Goal: Information Seeking & Learning: Learn about a topic

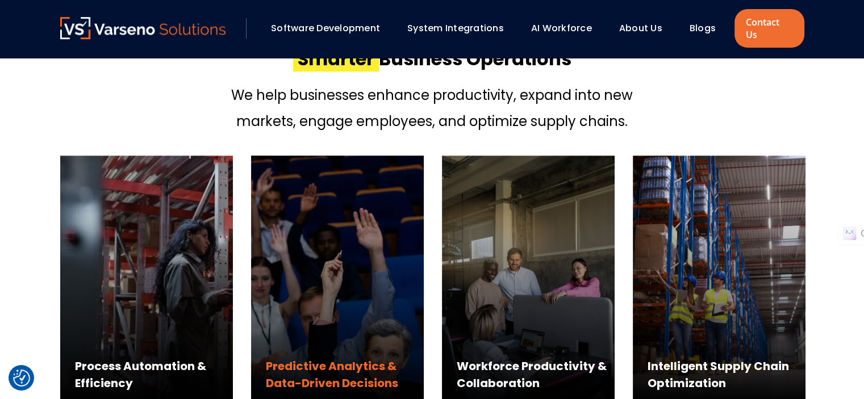
scroll to position [548, 0]
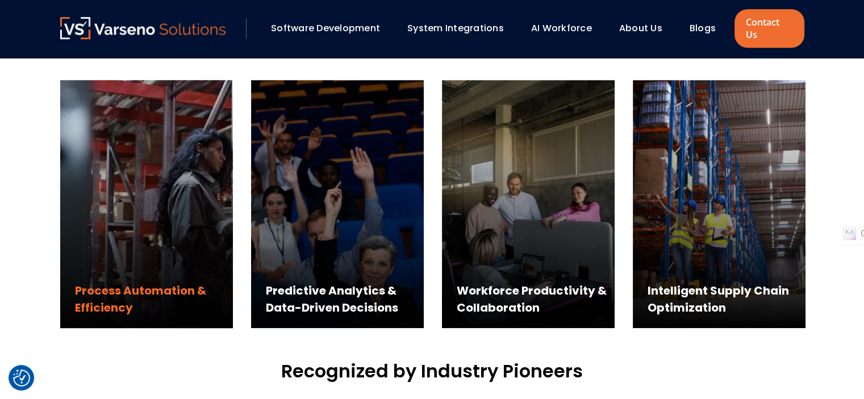
click at [143, 282] on div "Process Automation & Efficiency" at bounding box center [154, 299] width 158 height 34
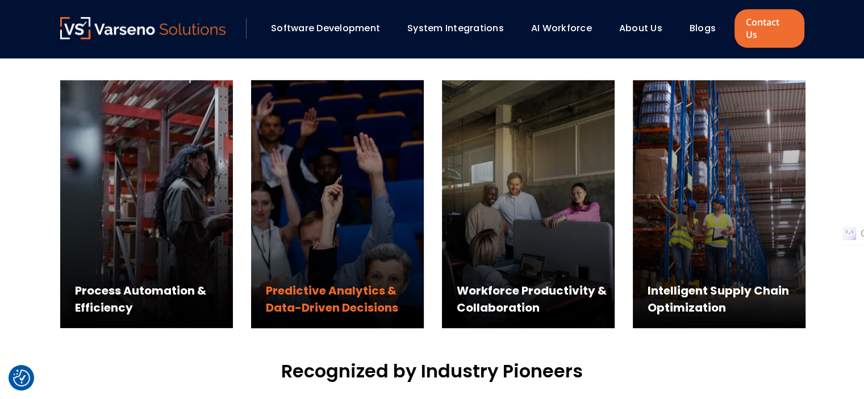
click at [319, 243] on div "Predictive Analytics & Data-Driven Decisions" at bounding box center [337, 204] width 173 height 248
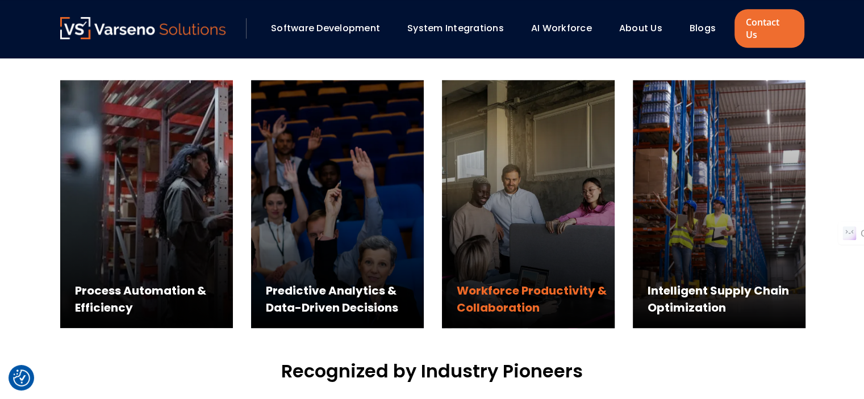
click at [507, 245] on div "Workforce Productivity & Collaboration" at bounding box center [528, 204] width 173 height 248
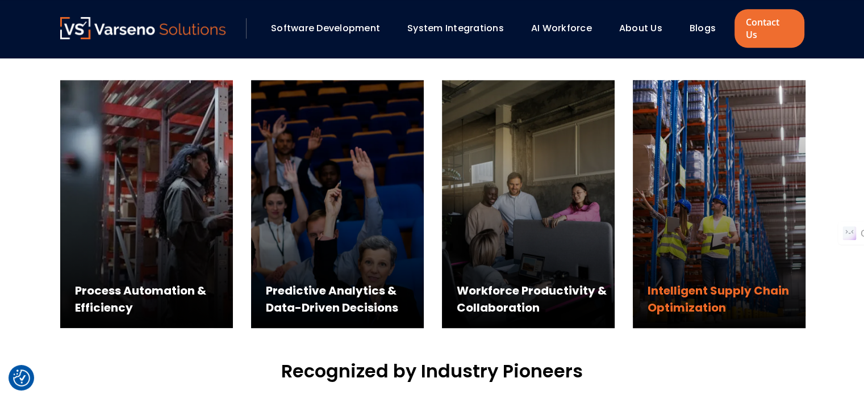
click at [687, 243] on div "Intelligent Supply Chain Optimization" at bounding box center [719, 204] width 173 height 248
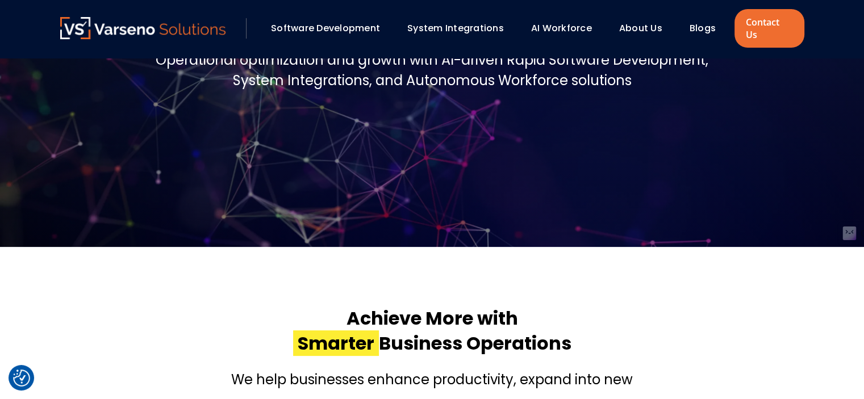
scroll to position [0, 0]
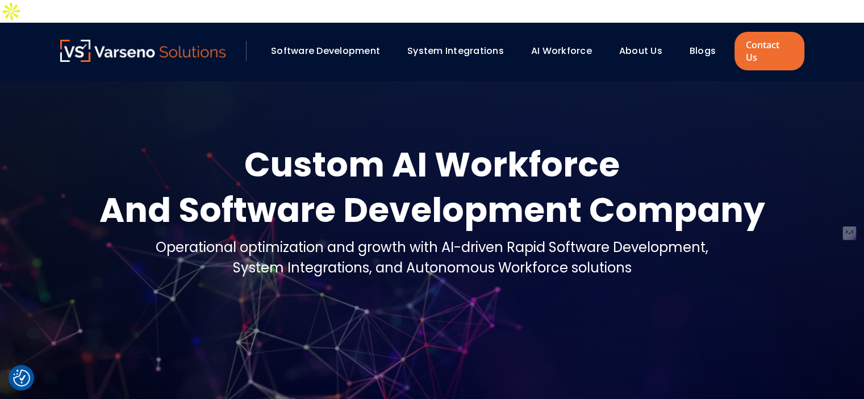
click at [447, 44] on link "System Integrations" at bounding box center [455, 50] width 97 height 13
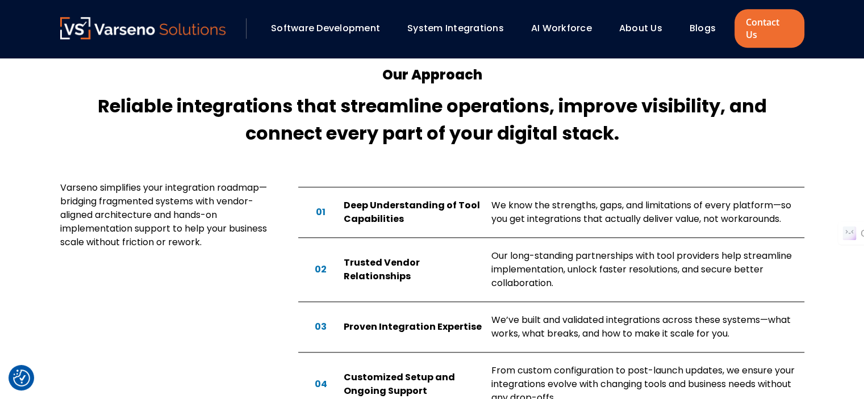
scroll to position [1189, 0]
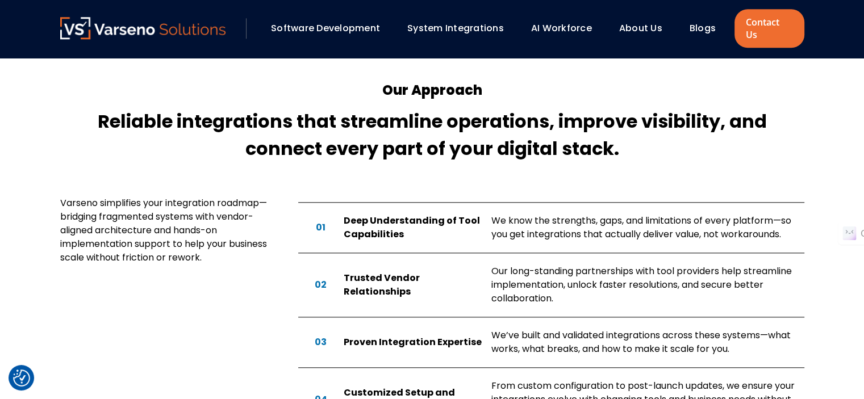
click at [552, 22] on link "AI Workforce" at bounding box center [561, 28] width 61 height 13
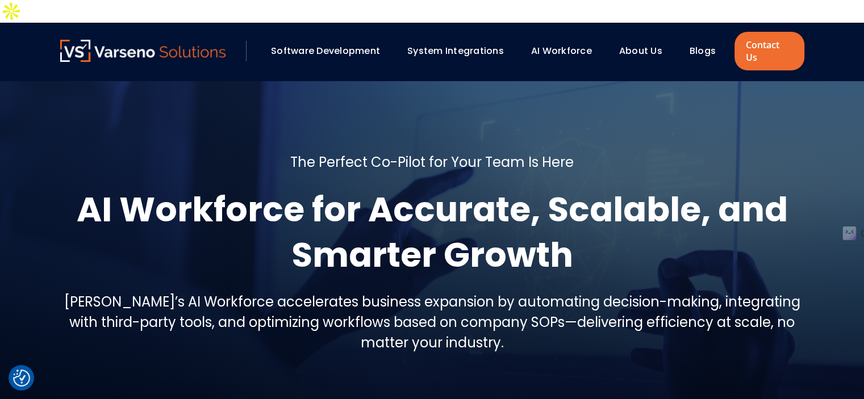
click at [151, 40] on img at bounding box center [143, 51] width 166 height 22
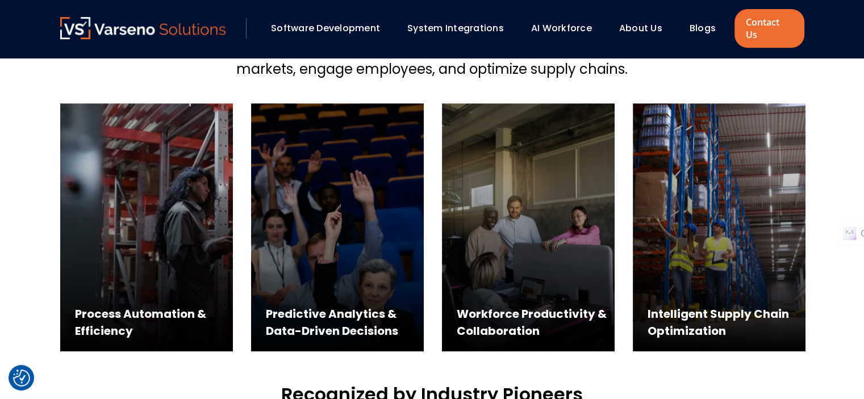
scroll to position [525, 0]
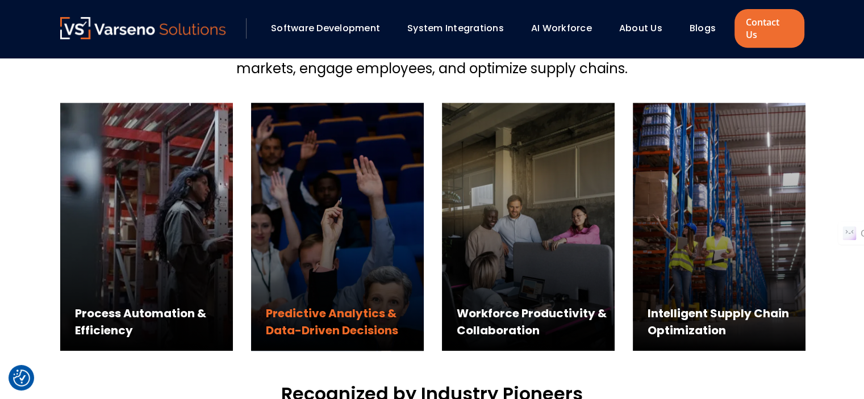
click at [280, 214] on div "Predictive Analytics & Data-Driven Decisions" at bounding box center [337, 227] width 173 height 248
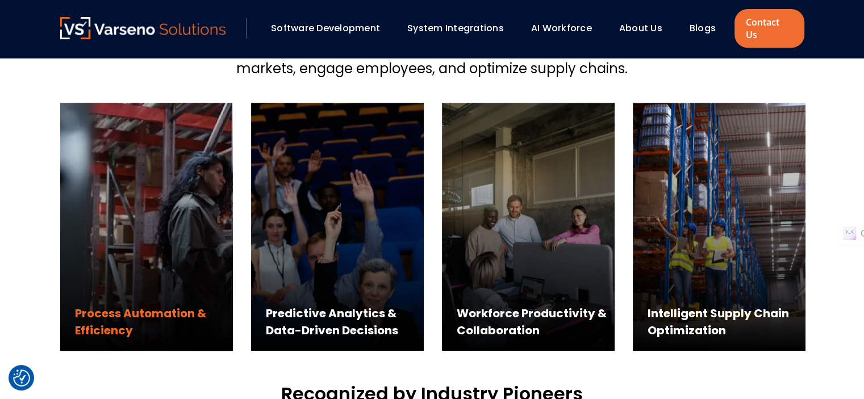
click at [169, 201] on div "Process Automation & Efficiency" at bounding box center [146, 227] width 173 height 248
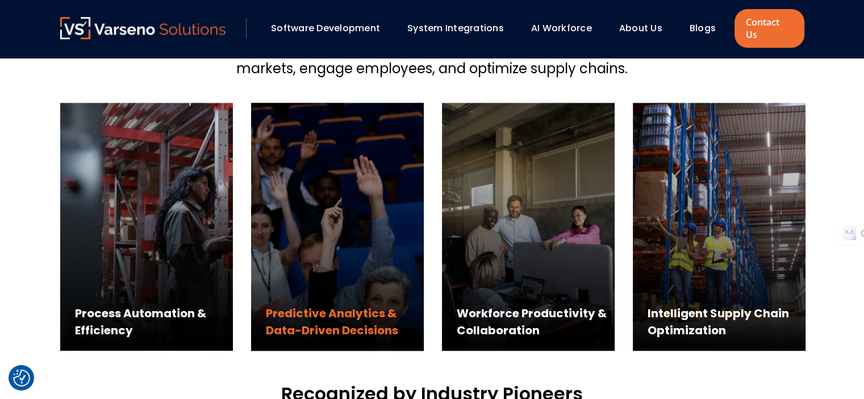
click at [307, 217] on div "Predictive Analytics & Data-Driven Decisions" at bounding box center [337, 227] width 173 height 248
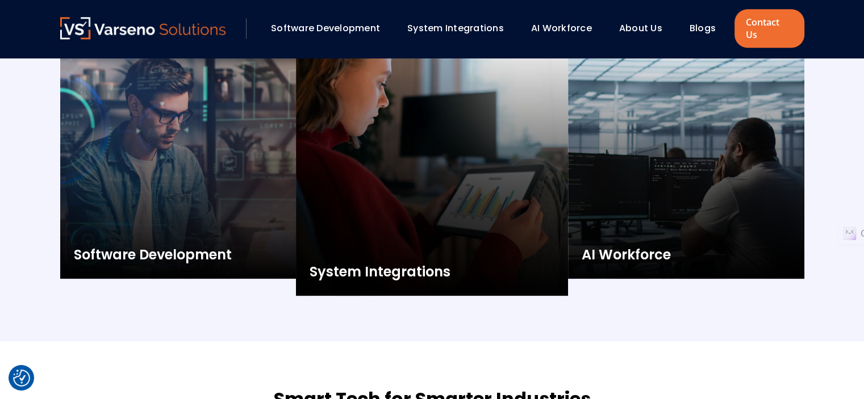
scroll to position [1298, 0]
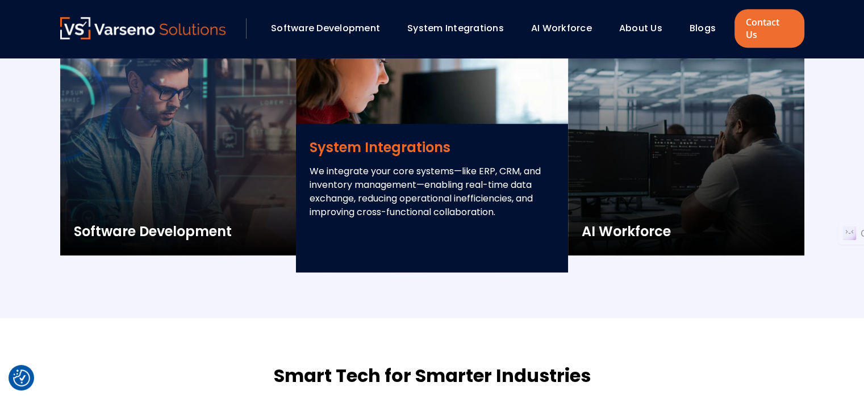
click at [428, 159] on div "System Integrations We integrate your core systems—like ERP, CRM, and inventory…" at bounding box center [432, 198] width 272 height 149
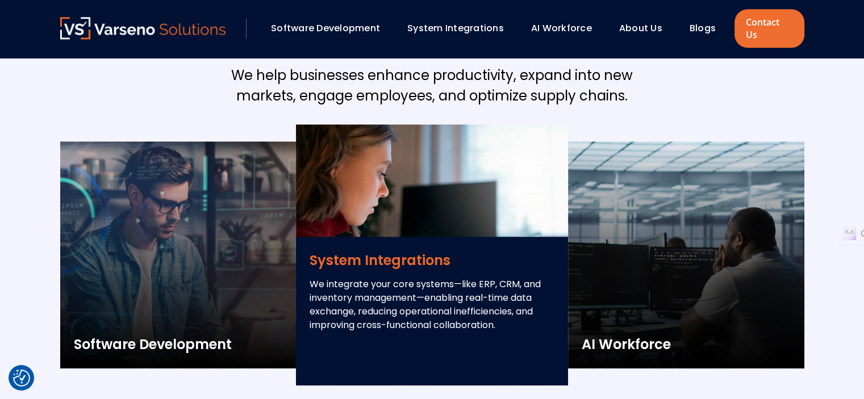
scroll to position [1163, 0]
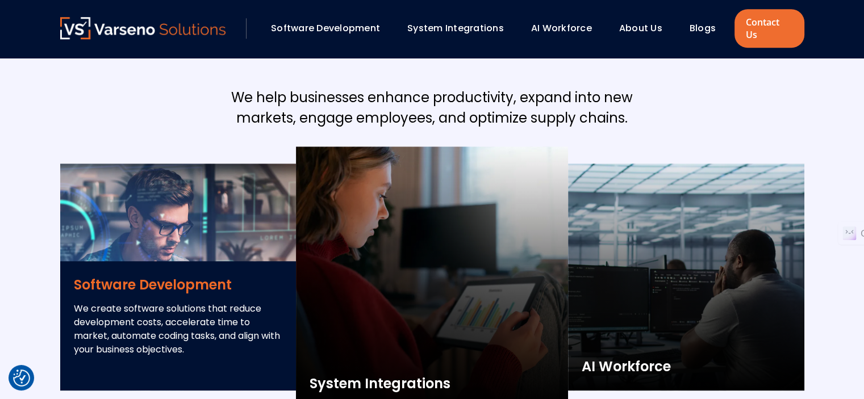
click at [211, 261] on div "Software Development We create software solutions that reduce development costs…" at bounding box center [178, 326] width 236 height 130
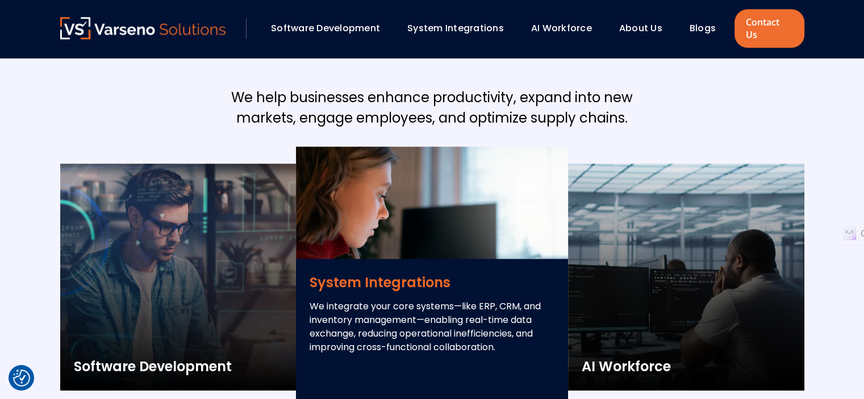
click at [511, 222] on div at bounding box center [432, 277] width 272 height 261
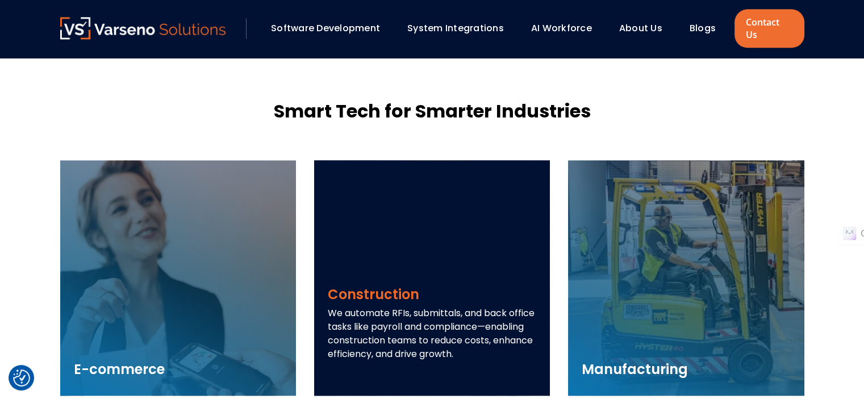
scroll to position [1578, 0]
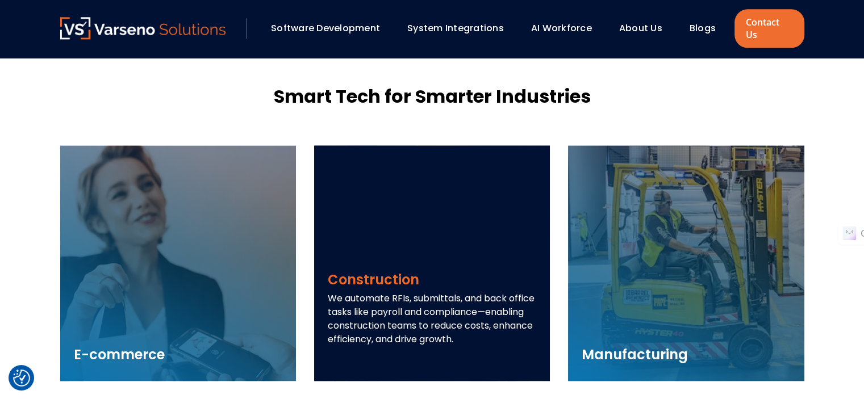
click at [382, 270] on h3 "Construction" at bounding box center [432, 280] width 209 height 20
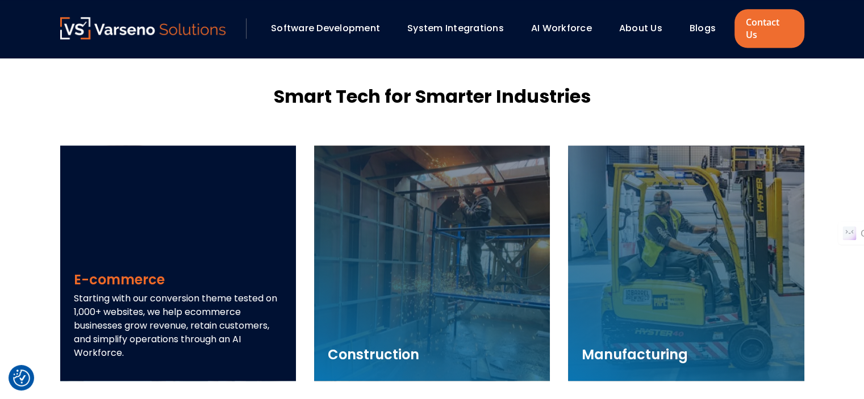
click at [223, 256] on div "E-commerce Starting with our conversion theme tested on 1,000+ websites, we hel…" at bounding box center [178, 318] width 236 height 125
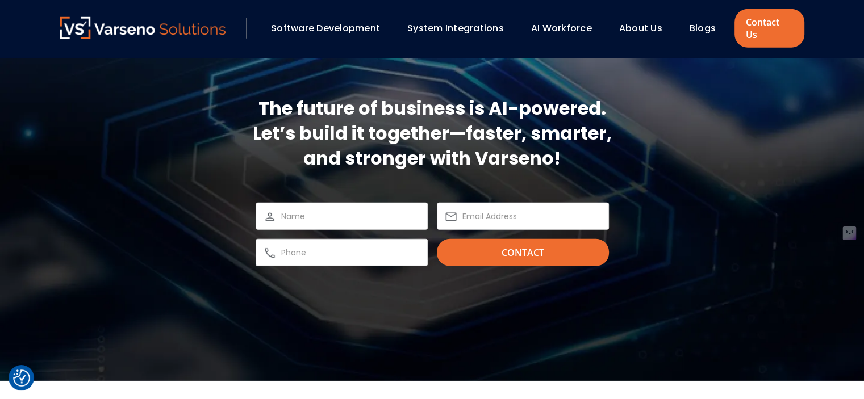
scroll to position [3441, 0]
click at [445, 22] on link "System Integrations" at bounding box center [455, 28] width 97 height 13
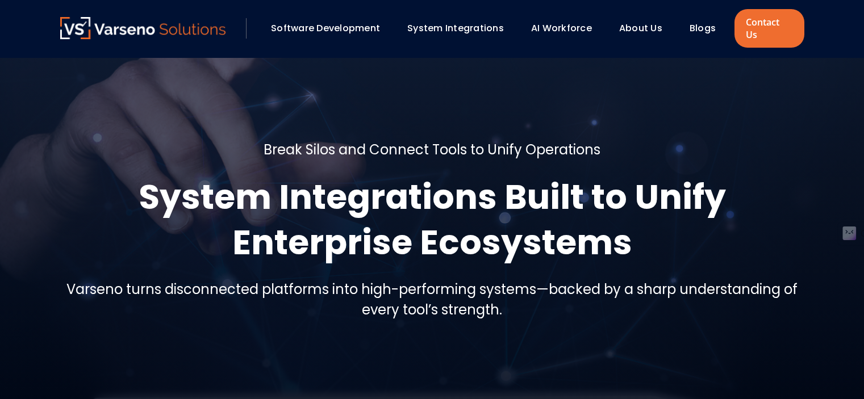
click at [555, 24] on link "AI Workforce" at bounding box center [561, 28] width 61 height 13
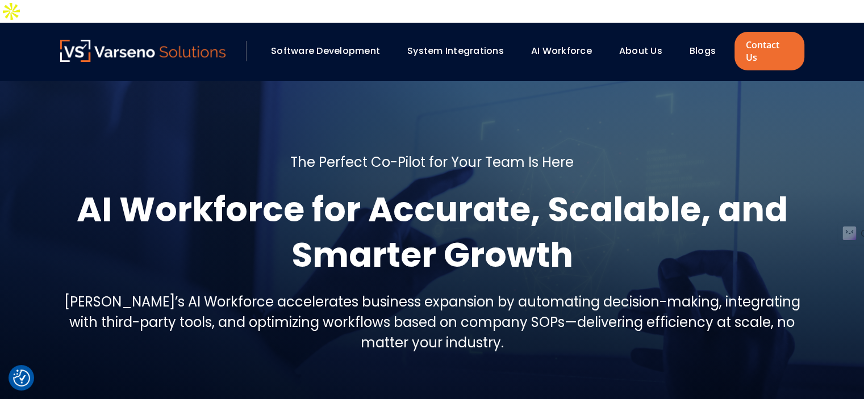
click at [630, 44] on link "About Us" at bounding box center [640, 50] width 43 height 13
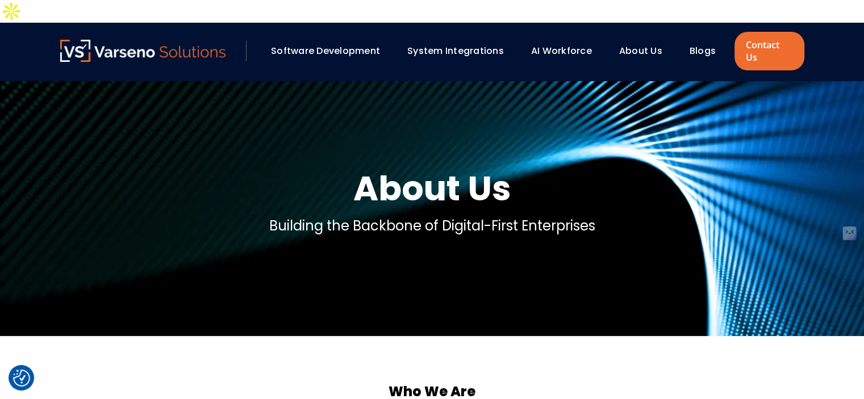
click at [320, 44] on link "Software Development" at bounding box center [325, 50] width 109 height 13
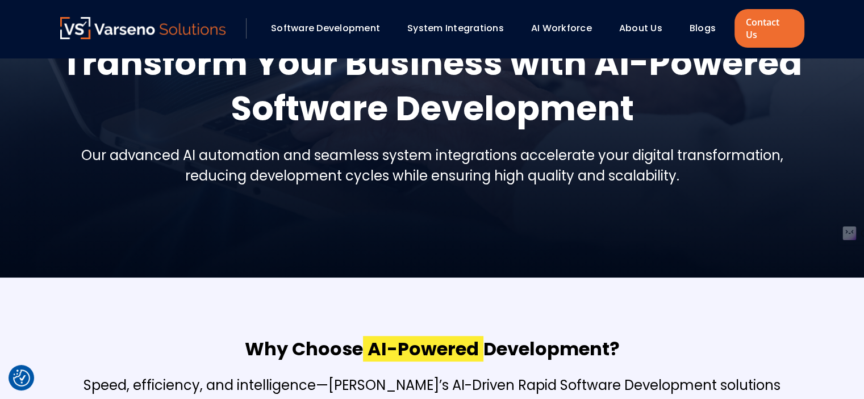
scroll to position [153, 0]
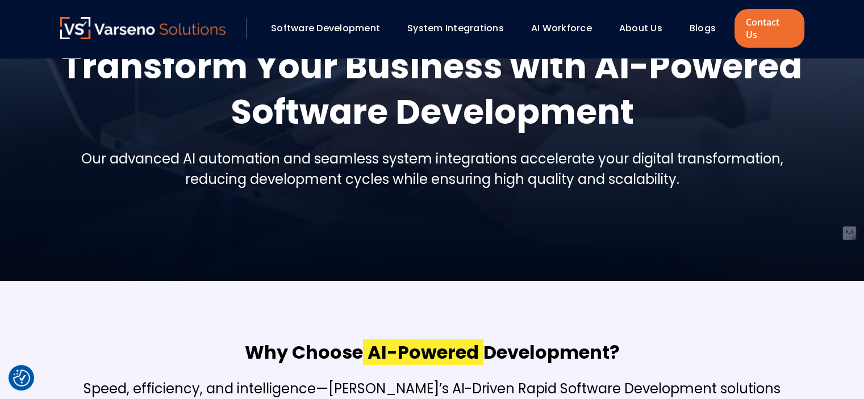
click at [235, 24] on li at bounding box center [244, 28] width 37 height 20
click at [202, 19] on img at bounding box center [143, 28] width 166 height 22
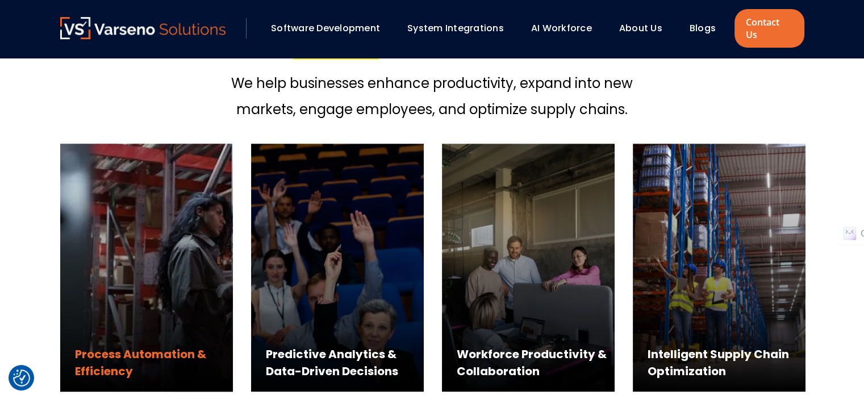
scroll to position [540, 0]
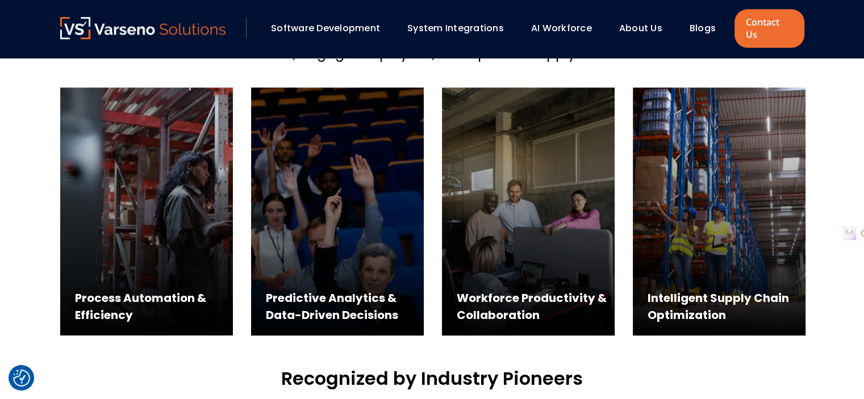
click at [620, 206] on div "Workforce Productivity & Collaboration" at bounding box center [528, 212] width 191 height 248
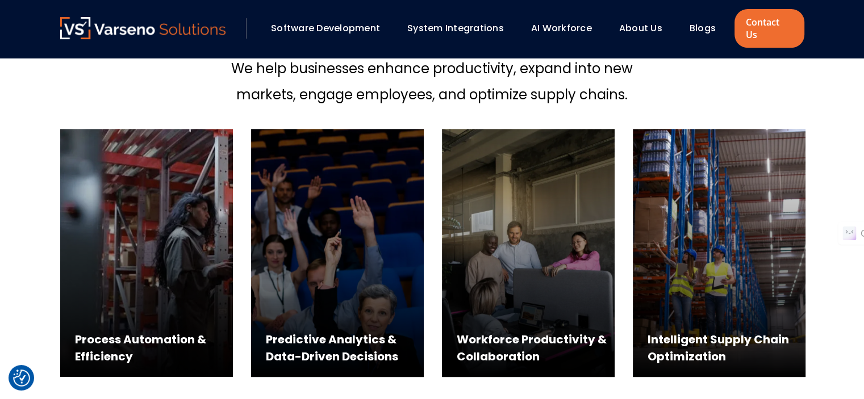
scroll to position [493, 0]
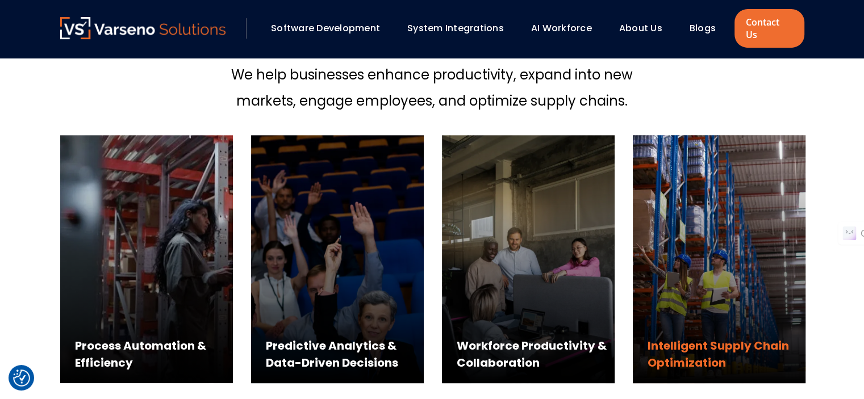
click at [689, 338] on div "Intelligent Supply Chain Optimization" at bounding box center [727, 355] width 158 height 34
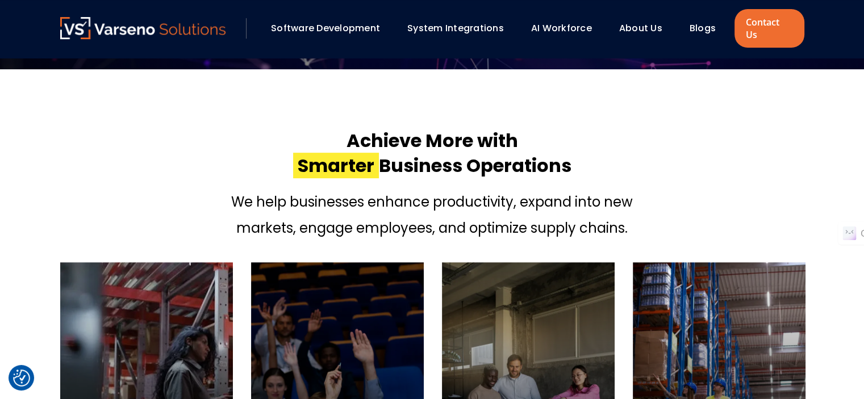
scroll to position [380, 0]
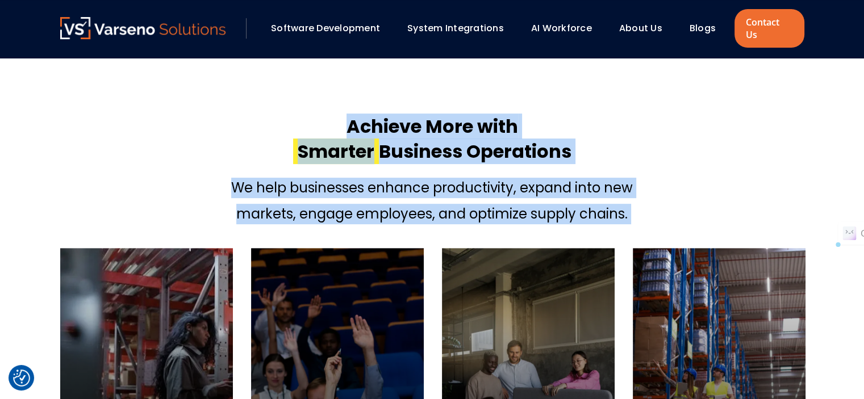
drag, startPoint x: 351, startPoint y: 84, endPoint x: 663, endPoint y: 196, distance: 331.1
click at [662, 196] on div "Achieve More with Smarter Business Operations We help businesses enhance produc…" at bounding box center [432, 314] width 767 height 426
copy section "Achieve More with Smarter Business Operations We help businesses enhance produc…"
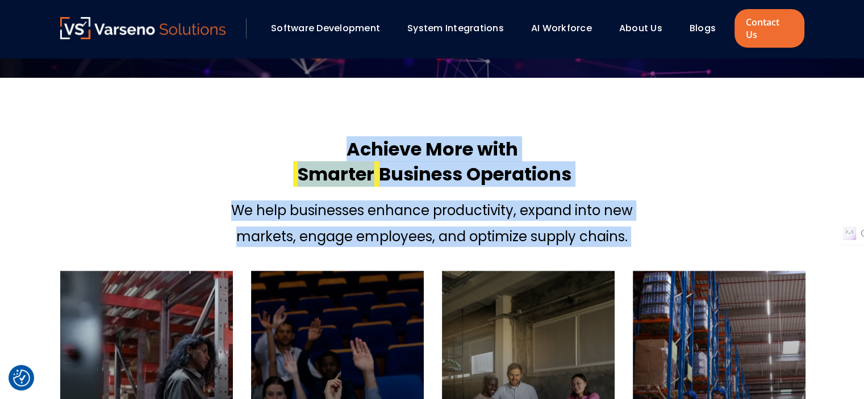
scroll to position [360, 0]
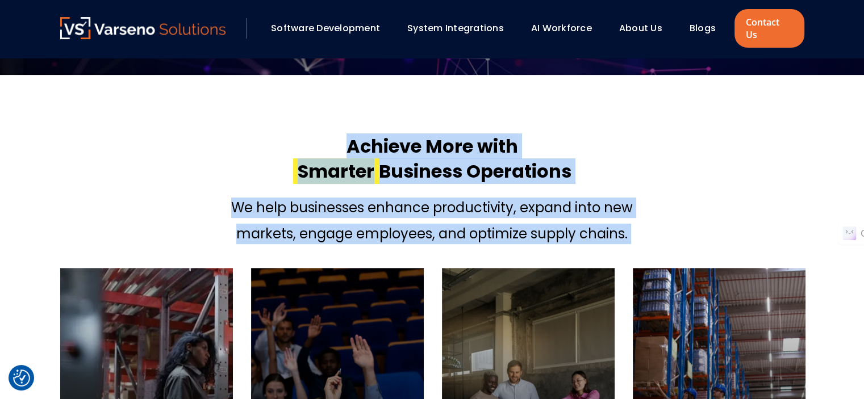
copy section "Achieve More with Smarter Business Operations We help businesses enhance produc…"
click at [405, 198] on p "We help businesses enhance productivity, expand into new" at bounding box center [432, 208] width 402 height 20
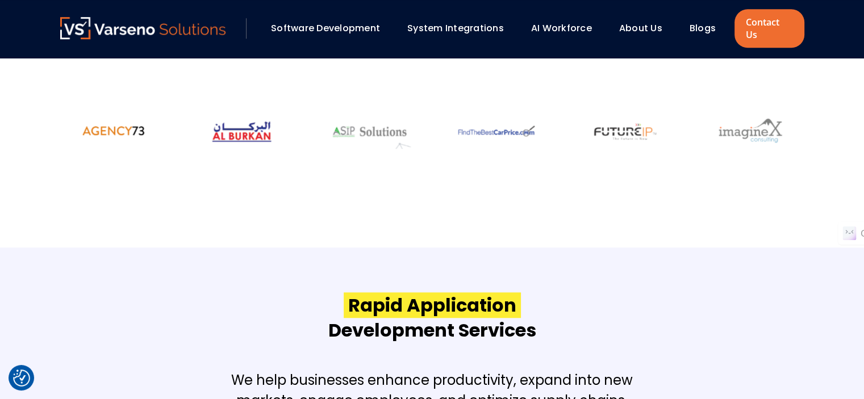
scroll to position [973, 0]
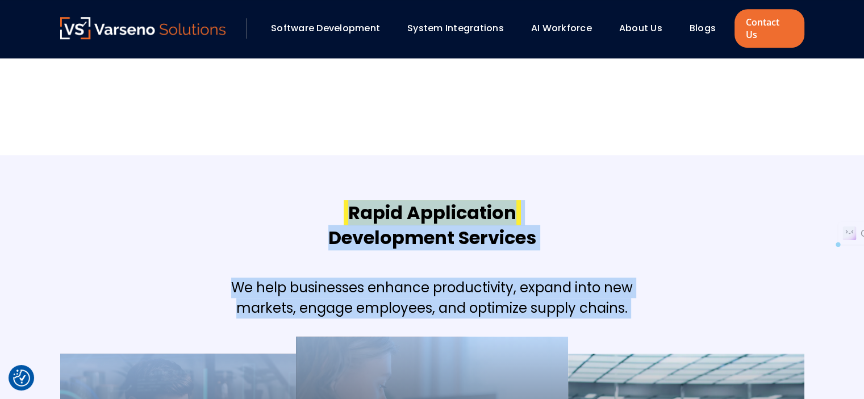
drag, startPoint x: 346, startPoint y: 171, endPoint x: 651, endPoint y: 288, distance: 326.1
click at [651, 288] on div "Rapid Application Development Services We help businesses enhance productivity,…" at bounding box center [432, 399] width 767 height 489
click at [644, 277] on div "Rapid Application Development Services We help businesses enhance productivity,…" at bounding box center [432, 260] width 744 height 118
click at [632, 278] on h5 "We help businesses enhance productivity, expand into new markets, engage employ…" at bounding box center [432, 298] width 402 height 41
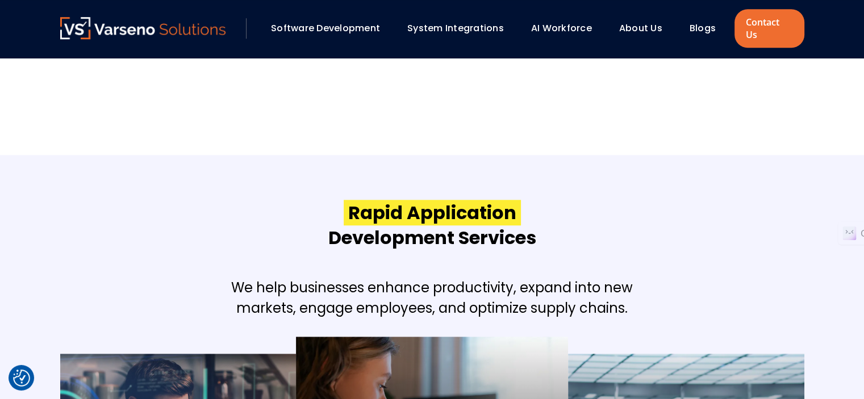
click at [630, 278] on h5 "We help businesses enhance productivity, expand into new markets, engage employ…" at bounding box center [432, 298] width 402 height 41
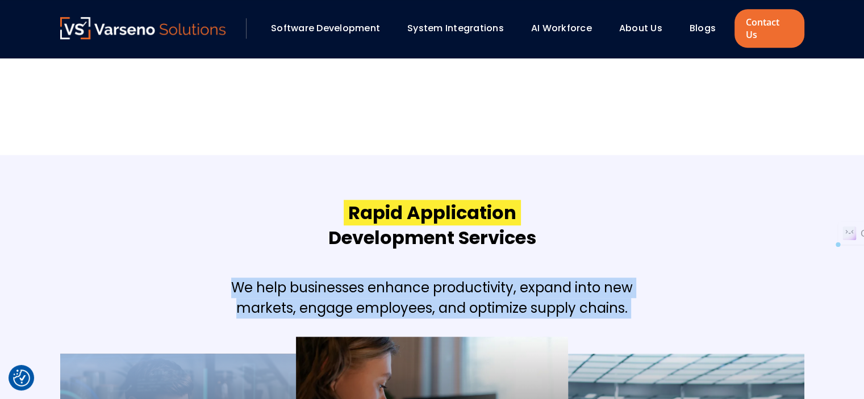
drag, startPoint x: 226, startPoint y: 249, endPoint x: 338, endPoint y: 286, distance: 117.7
click at [338, 286] on div "Rapid Application Development Services We help businesses enhance productivity,…" at bounding box center [432, 399] width 767 height 489
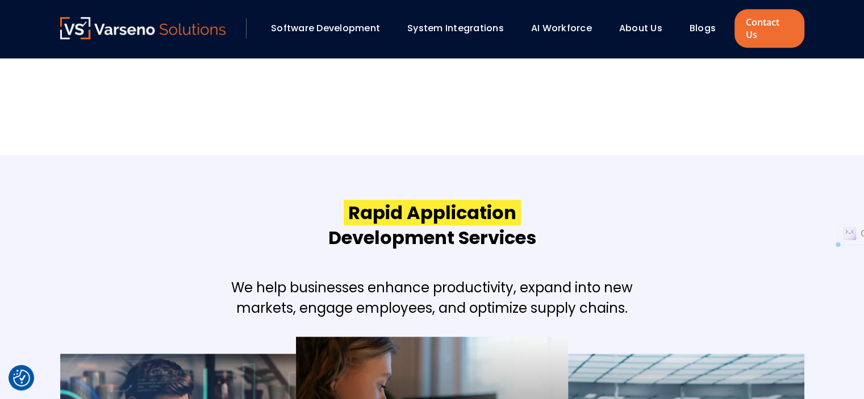
click at [345, 200] on span "Rapid Application" at bounding box center [432, 213] width 177 height 26
drag, startPoint x: 345, startPoint y: 173, endPoint x: 643, endPoint y: 272, distance: 313.2
click at [643, 272] on div "Rapid Application Development Services We help businesses enhance productivity,…" at bounding box center [432, 260] width 744 height 118
copy div "Rapid Application Development Services We help businesses enhance productivity,…"
click at [521, 155] on div "Rapid Application Development Services We help businesses enhance productivity,…" at bounding box center [432, 399] width 767 height 489
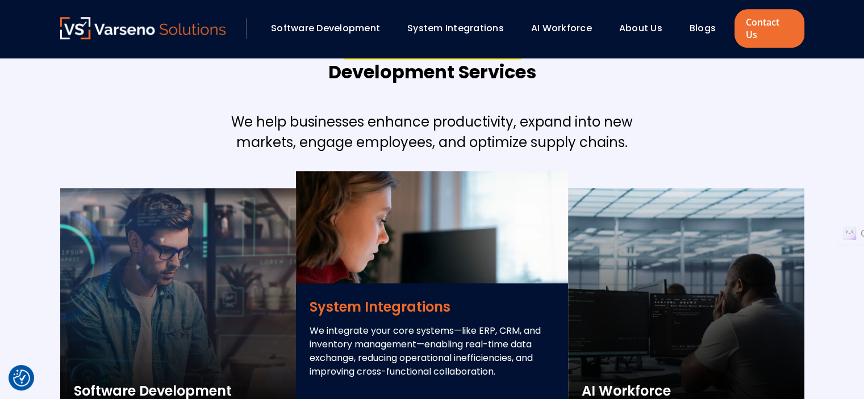
scroll to position [1139, 0]
